Goal: Find contact information: Find contact information

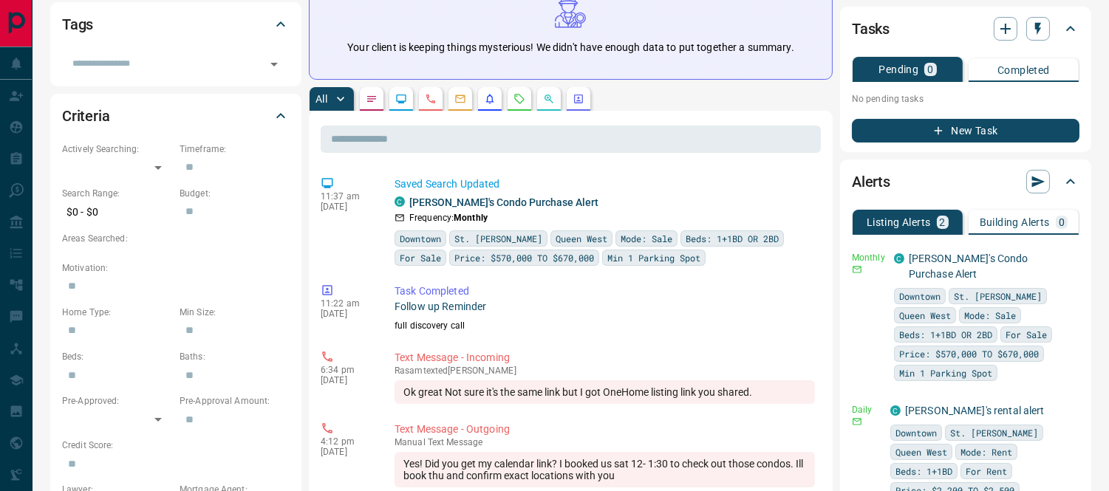
scroll to position [492, 0]
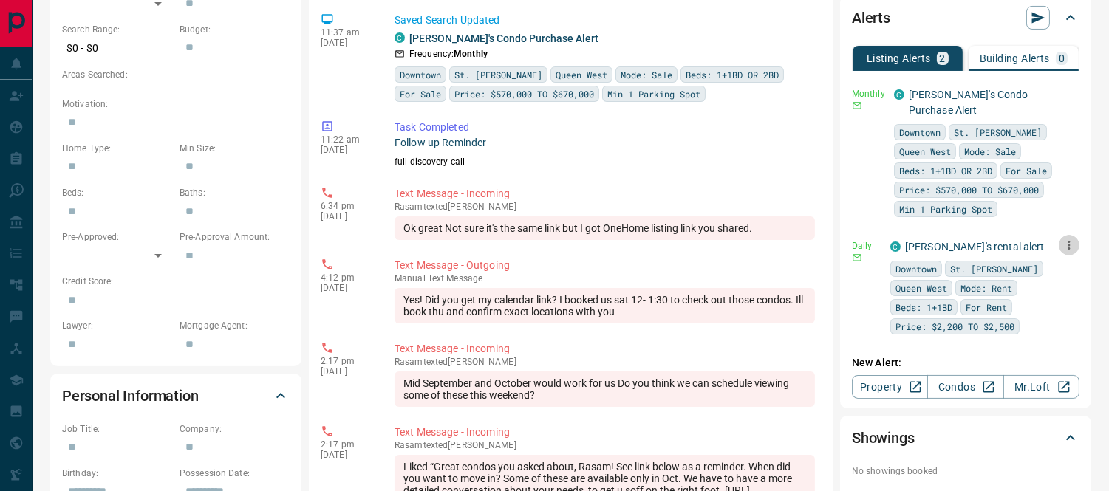
click at [1068, 241] on icon "button" at bounding box center [1069, 245] width 2 height 9
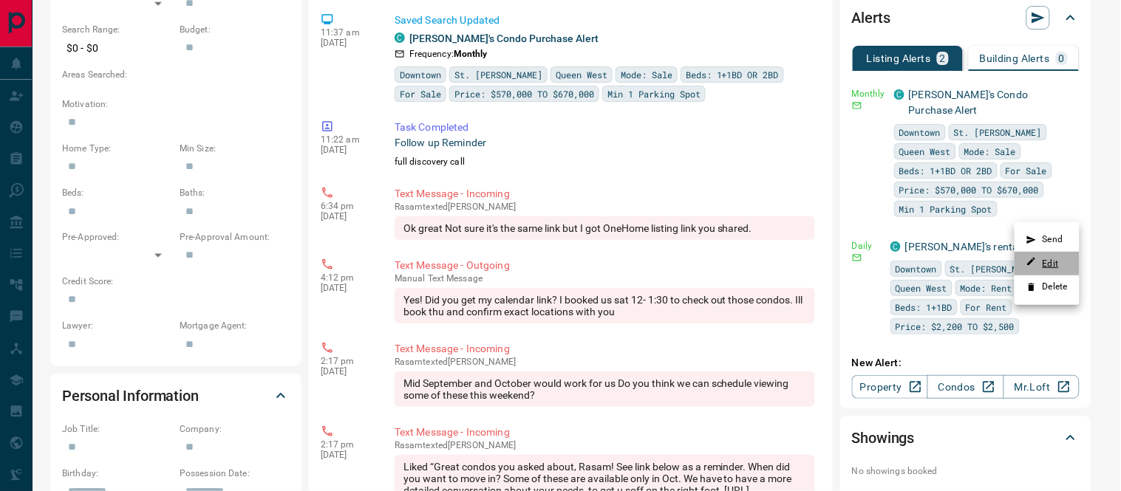
click at [1049, 260] on link "Edit" at bounding box center [1042, 263] width 33 height 14
click at [533, 298] on div at bounding box center [560, 245] width 1121 height 491
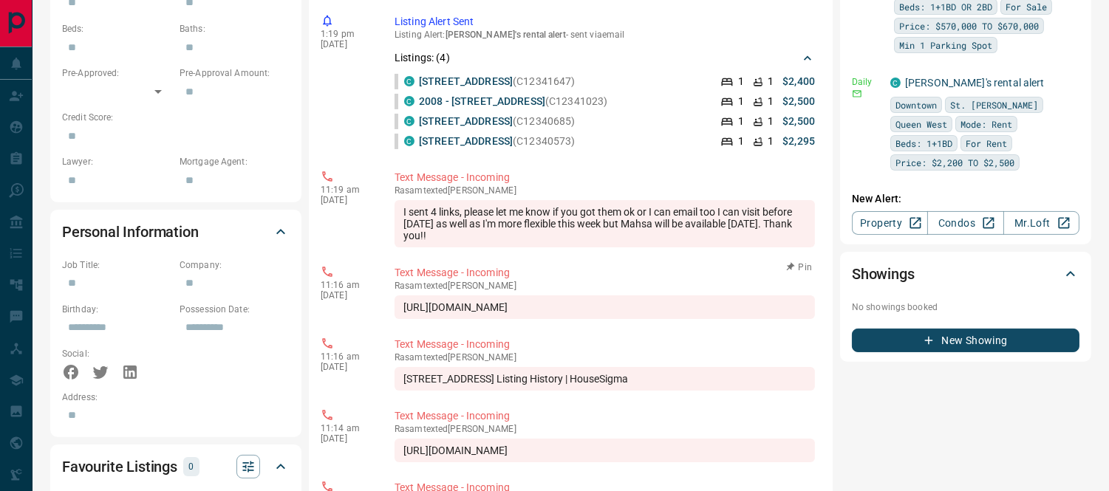
scroll to position [1149, 0]
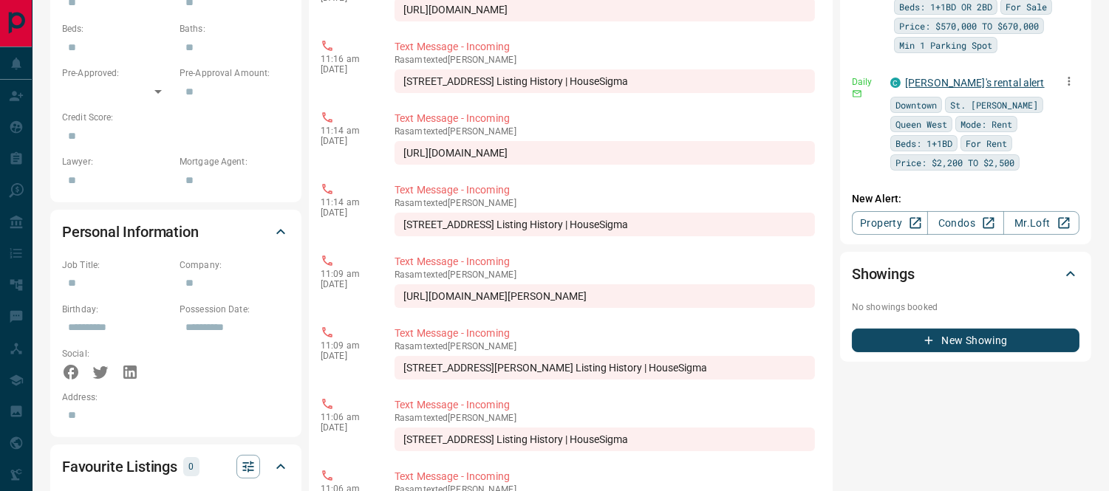
click at [944, 77] on link "[PERSON_NAME]'s rental alert" at bounding box center [975, 83] width 140 height 12
drag, startPoint x: 440, startPoint y: 222, endPoint x: 502, endPoint y: 227, distance: 62.2
click at [502, 227] on div "[STREET_ADDRESS] Listing History | HouseSigma" at bounding box center [605, 225] width 420 height 24
copy div "1111 - 50 East Liberty"
drag, startPoint x: 404, startPoint y: 404, endPoint x: 513, endPoint y: 403, distance: 108.6
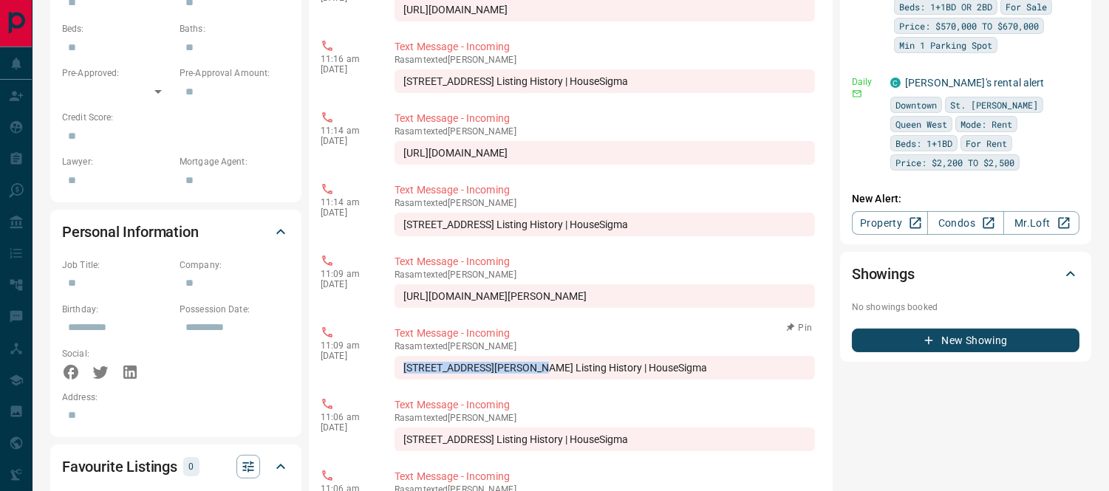
click at [520, 380] on div "[STREET_ADDRESS][PERSON_NAME] Listing History | HouseSigma" at bounding box center [605, 368] width 420 height 24
copy div "[STREET_ADDRESS][PERSON_NAME]"
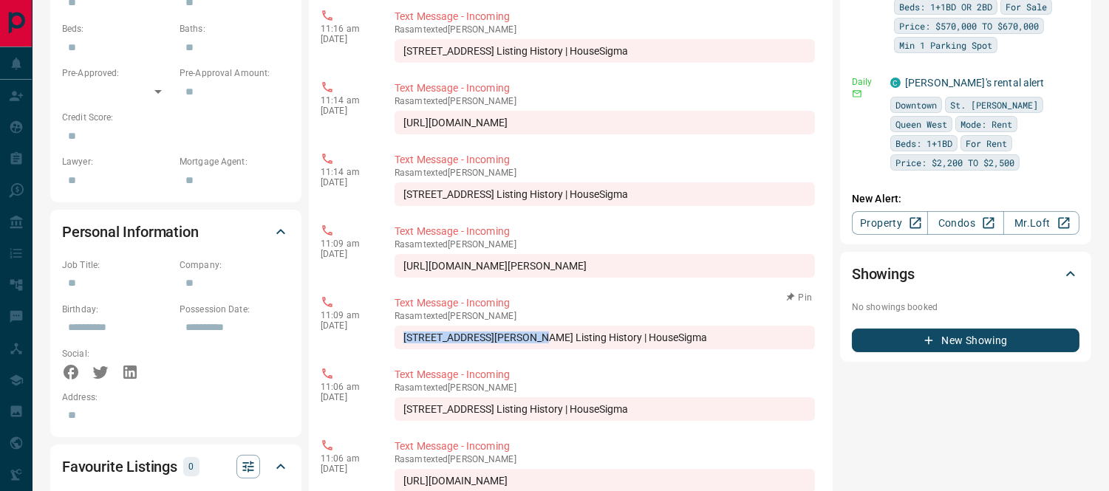
scroll to position [1185, 0]
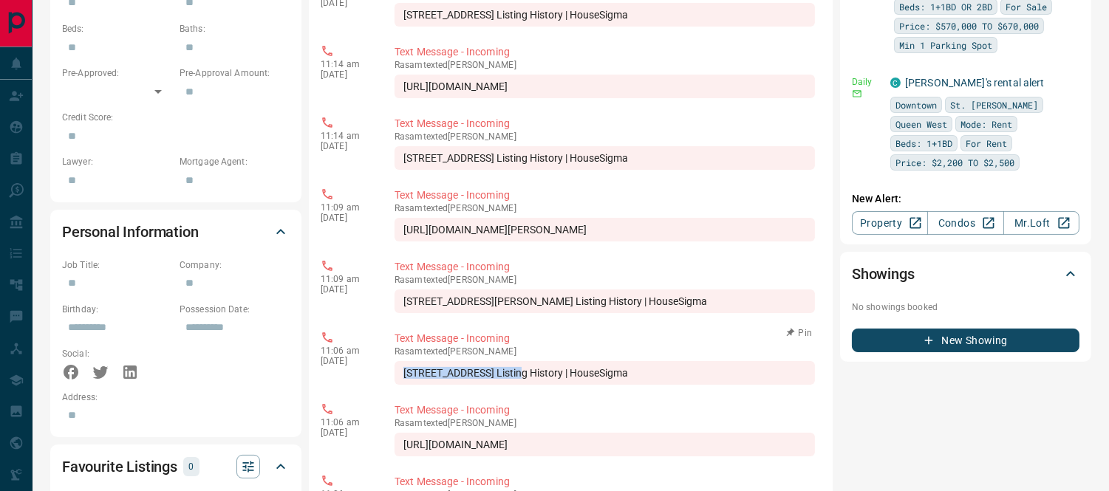
drag, startPoint x: 403, startPoint y: 442, endPoint x: 522, endPoint y: 434, distance: 118.4
click at [522, 385] on div "[STREET_ADDRESS] Listing History | HouseSigma" at bounding box center [605, 373] width 420 height 24
copy div "[STREET_ADDRESS]"
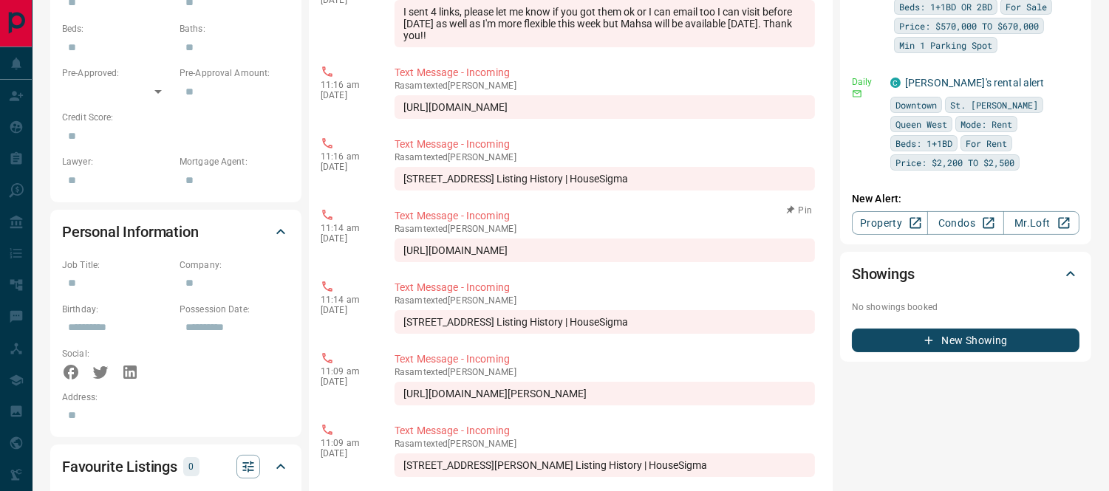
scroll to position [857, 0]
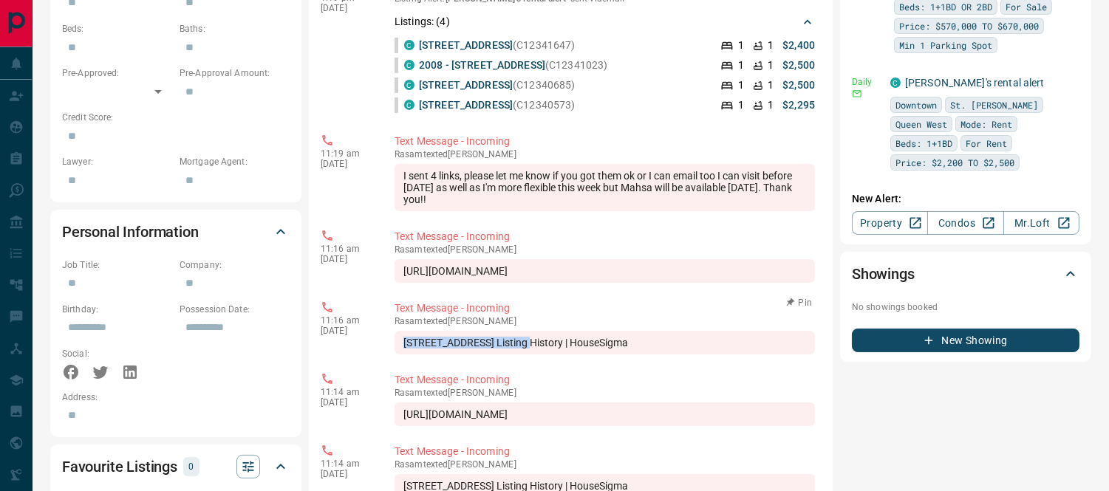
drag, startPoint x: 405, startPoint y: 343, endPoint x: 508, endPoint y: 344, distance: 103.4
click at [516, 344] on div "[STREET_ADDRESS] Listing History | HouseSigma" at bounding box center [605, 343] width 420 height 24
copy div "1612 - 19 [GEOGRAPHIC_DATA]"
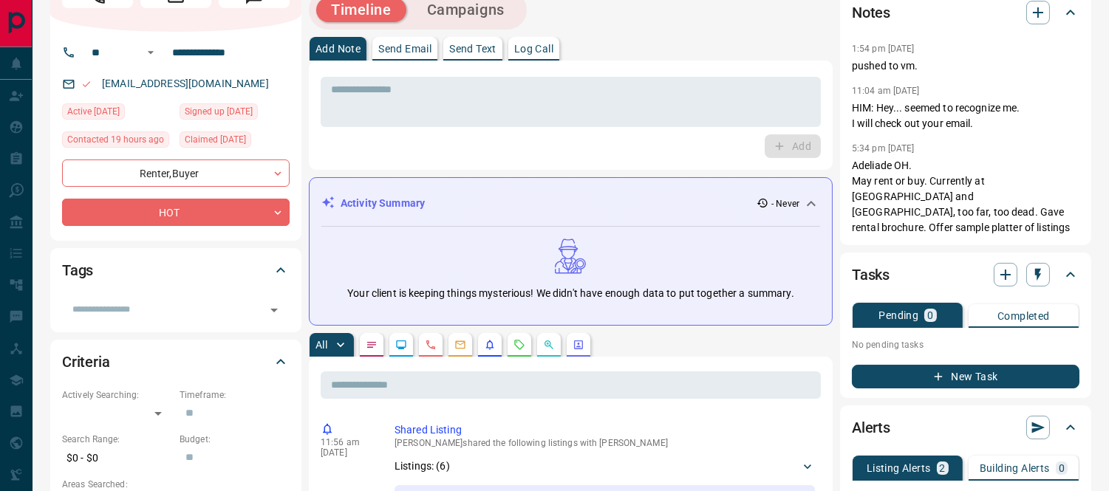
scroll to position [246, 0]
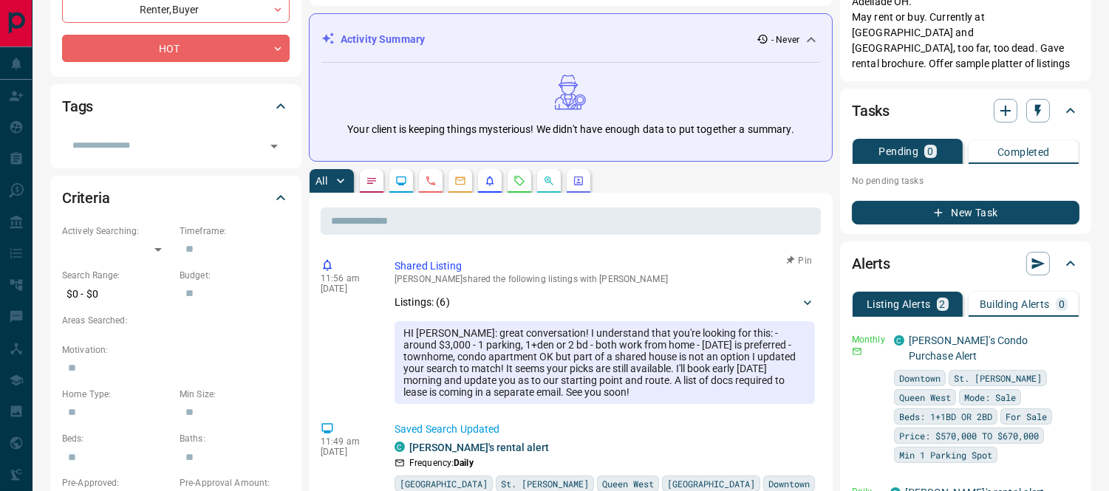
click at [521, 293] on div "Listings: ( 6 )" at bounding box center [605, 302] width 420 height 27
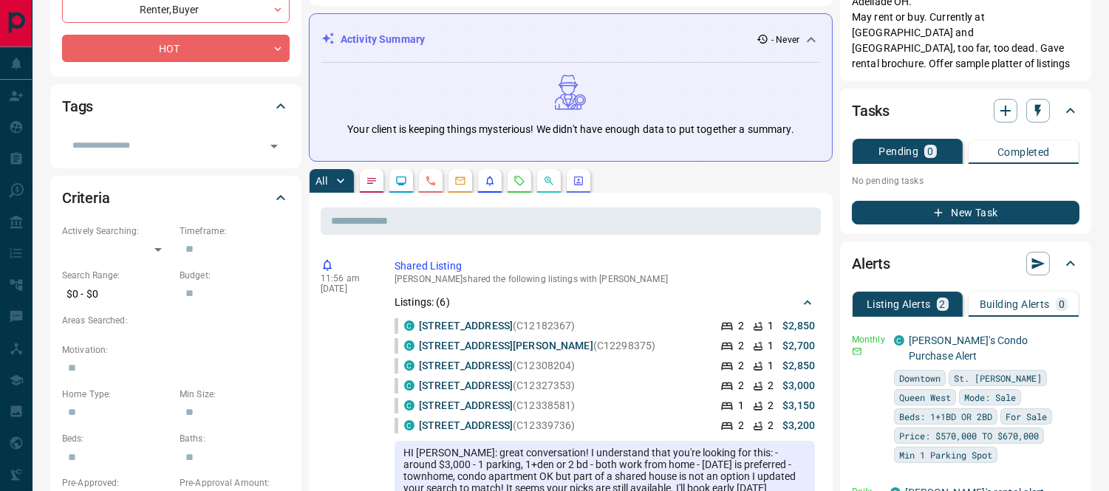
scroll to position [0, 0]
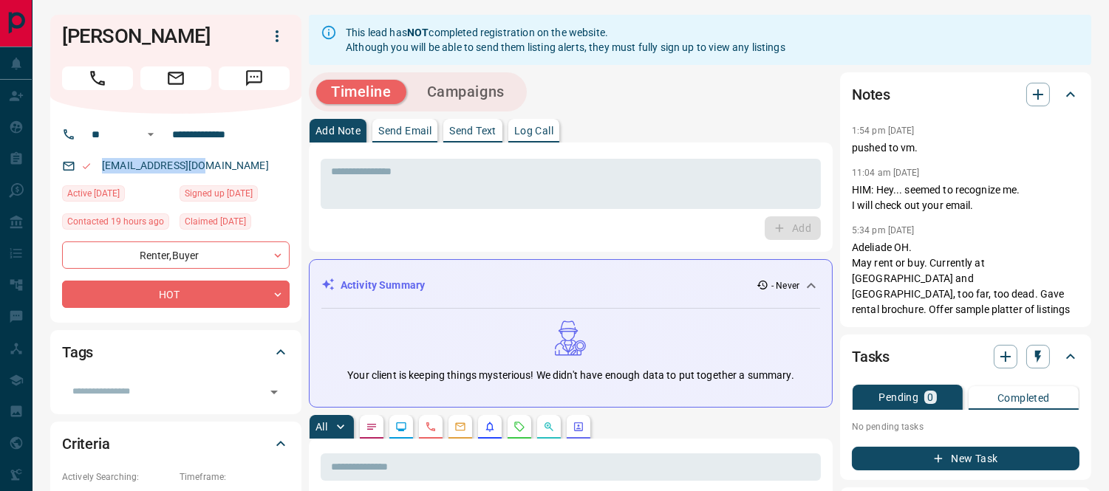
drag, startPoint x: 205, startPoint y: 166, endPoint x: 94, endPoint y: 167, distance: 110.8
click at [94, 167] on div "[EMAIL_ADDRESS][DOMAIN_NAME]" at bounding box center [176, 166] width 228 height 24
copy link "[EMAIL_ADDRESS][DOMAIN_NAME]"
